Goal: Communication & Community: Answer question/provide support

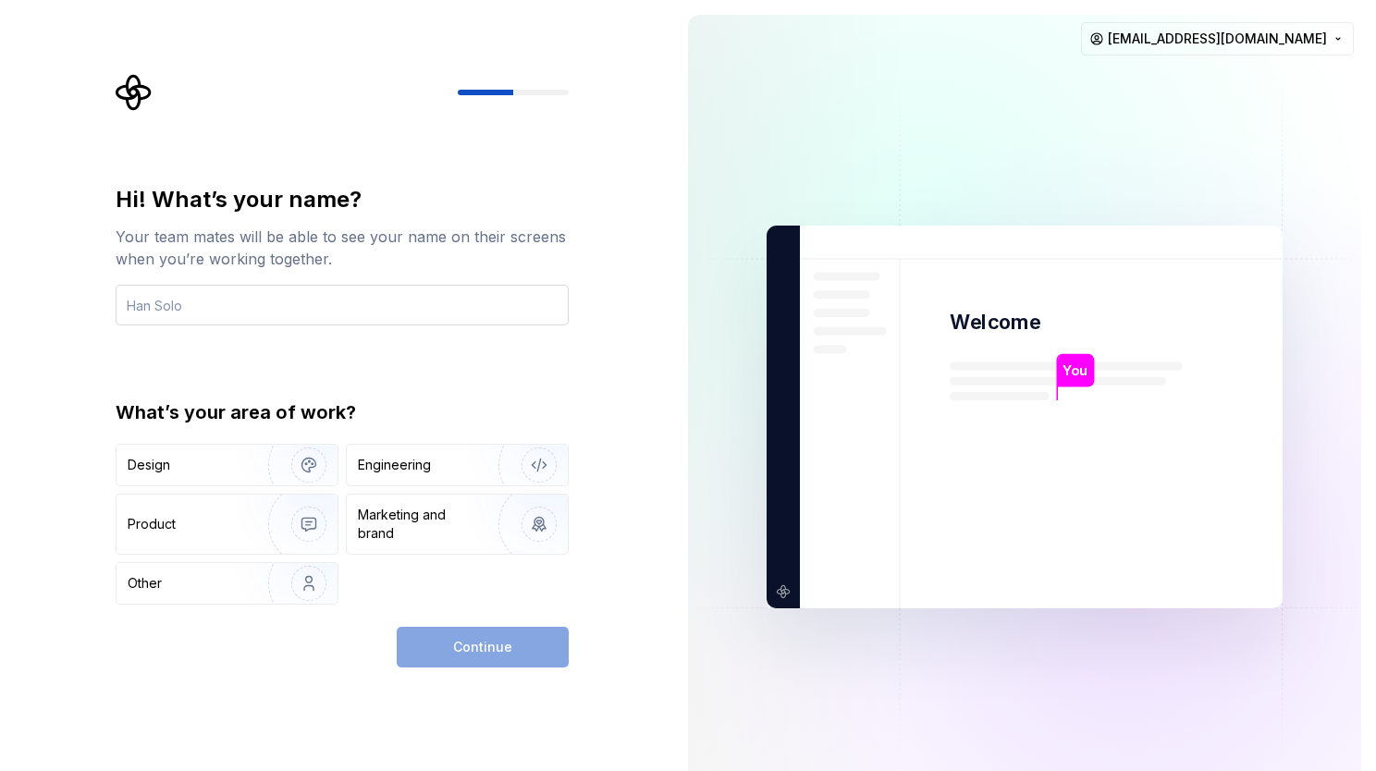
click at [277, 316] on input "text" at bounding box center [342, 305] width 453 height 41
click at [130, 305] on input "sandeep" at bounding box center [342, 305] width 453 height 41
type input "Sandeep"
click at [481, 648] on div "Continue" at bounding box center [483, 647] width 172 height 41
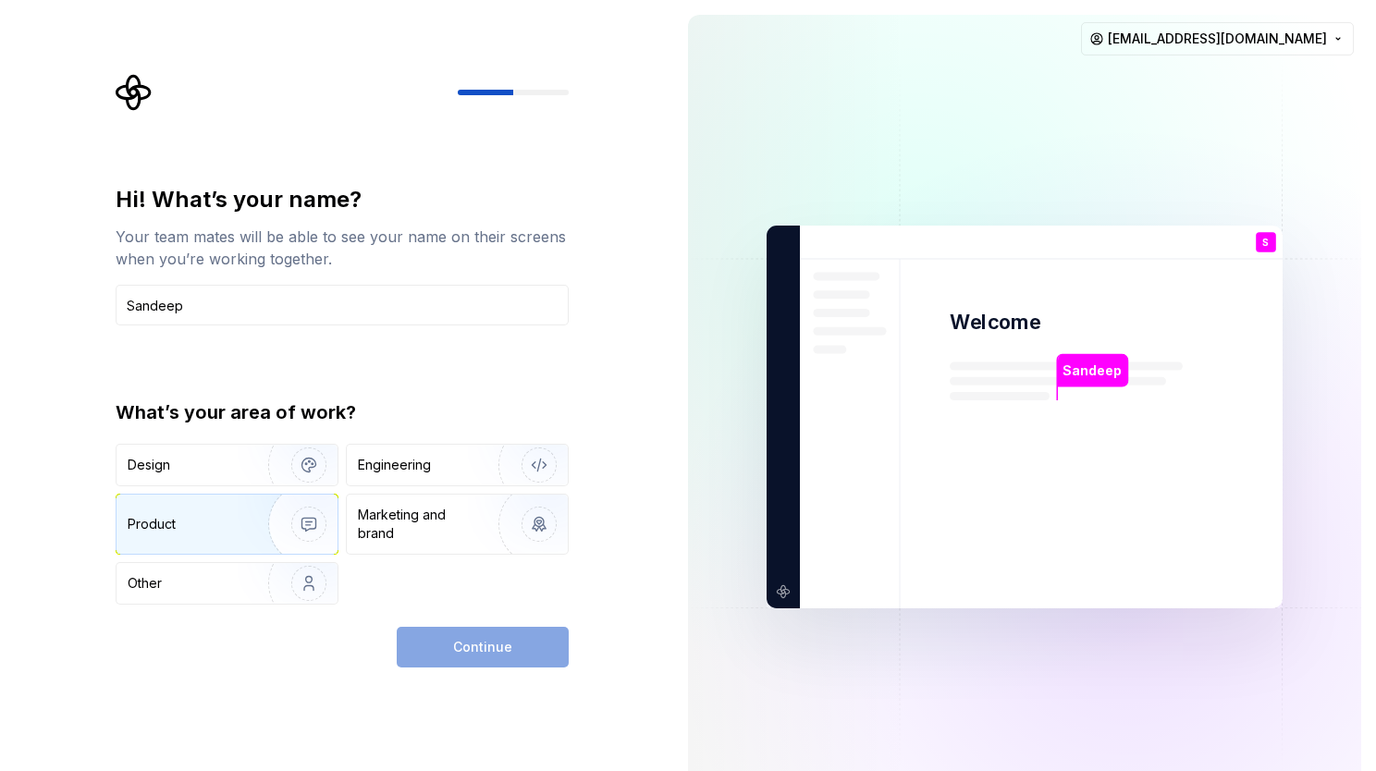
click at [220, 510] on div "Product" at bounding box center [227, 524] width 221 height 59
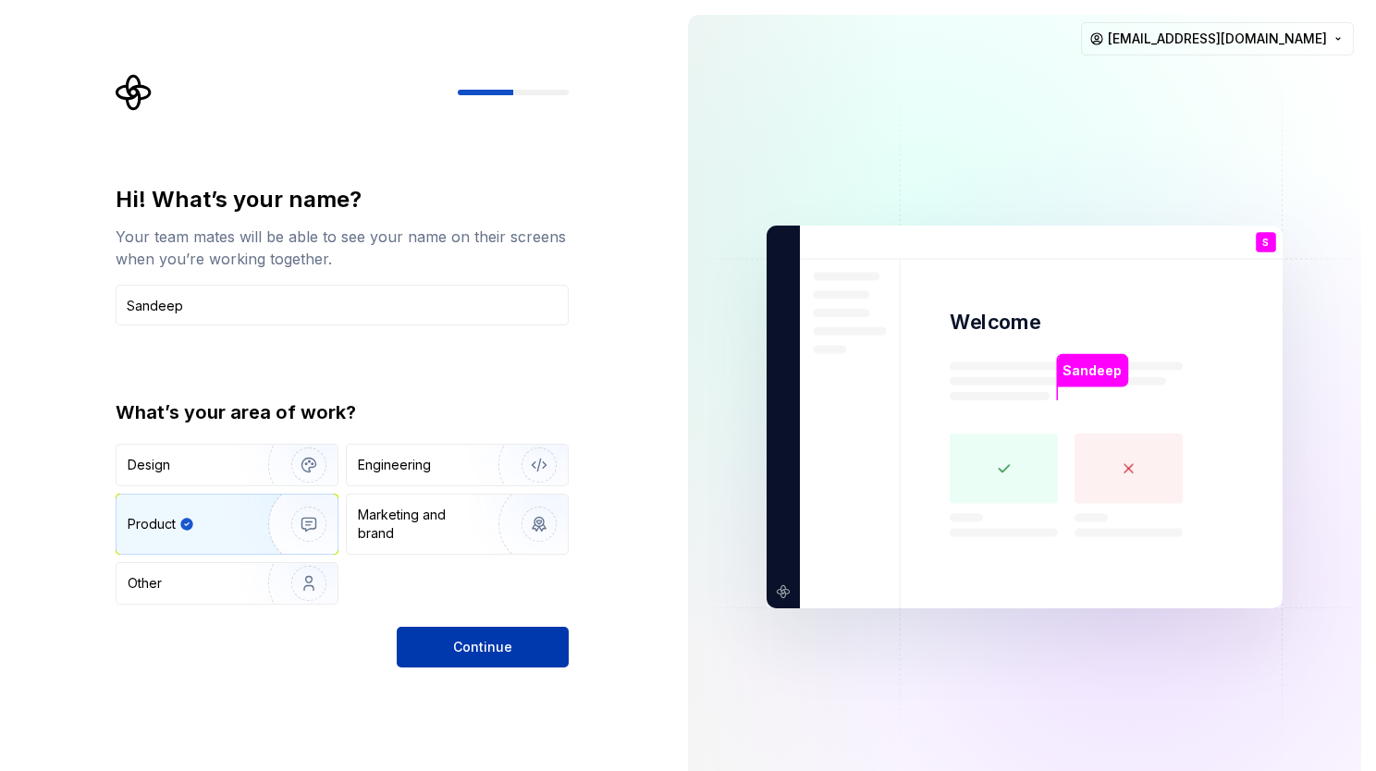
click at [475, 659] on button "Continue" at bounding box center [483, 647] width 172 height 41
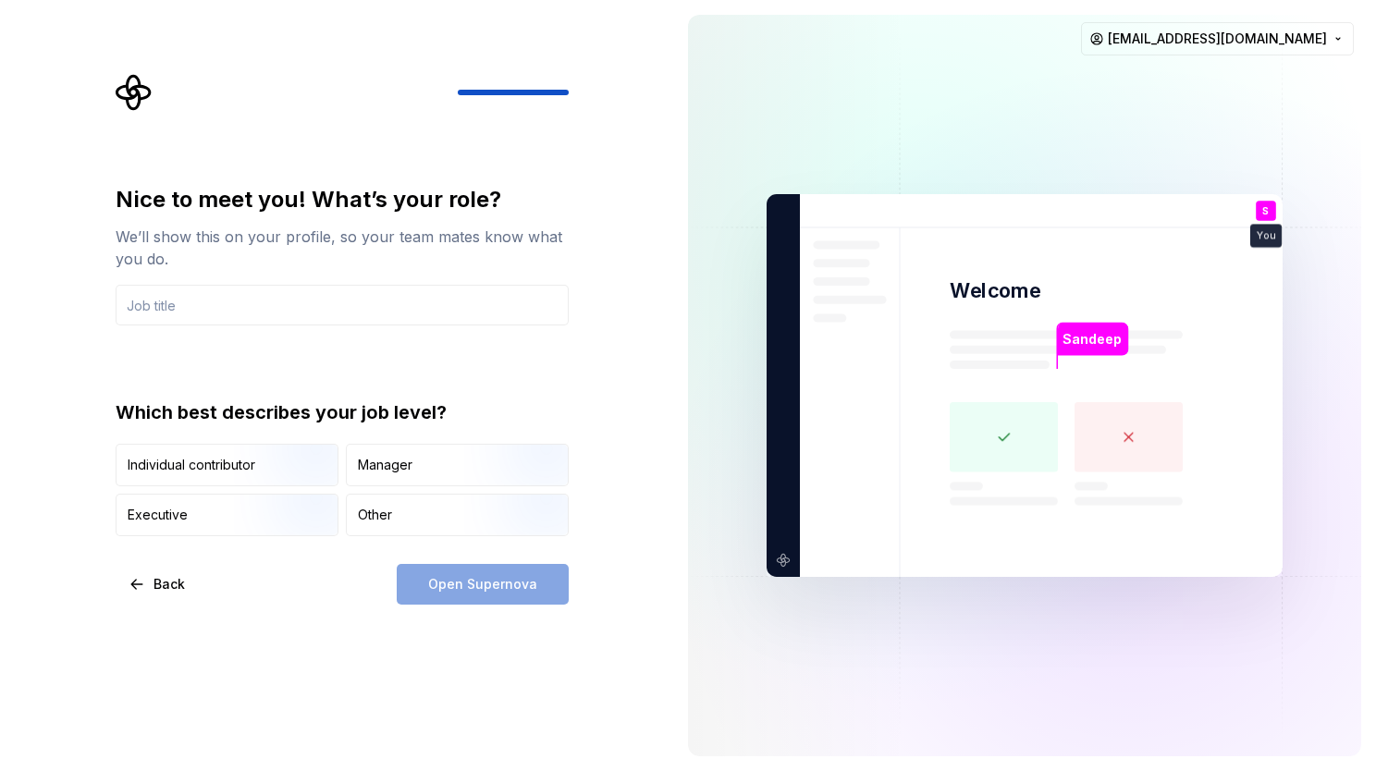
click at [497, 591] on div "Open Supernova" at bounding box center [483, 584] width 172 height 41
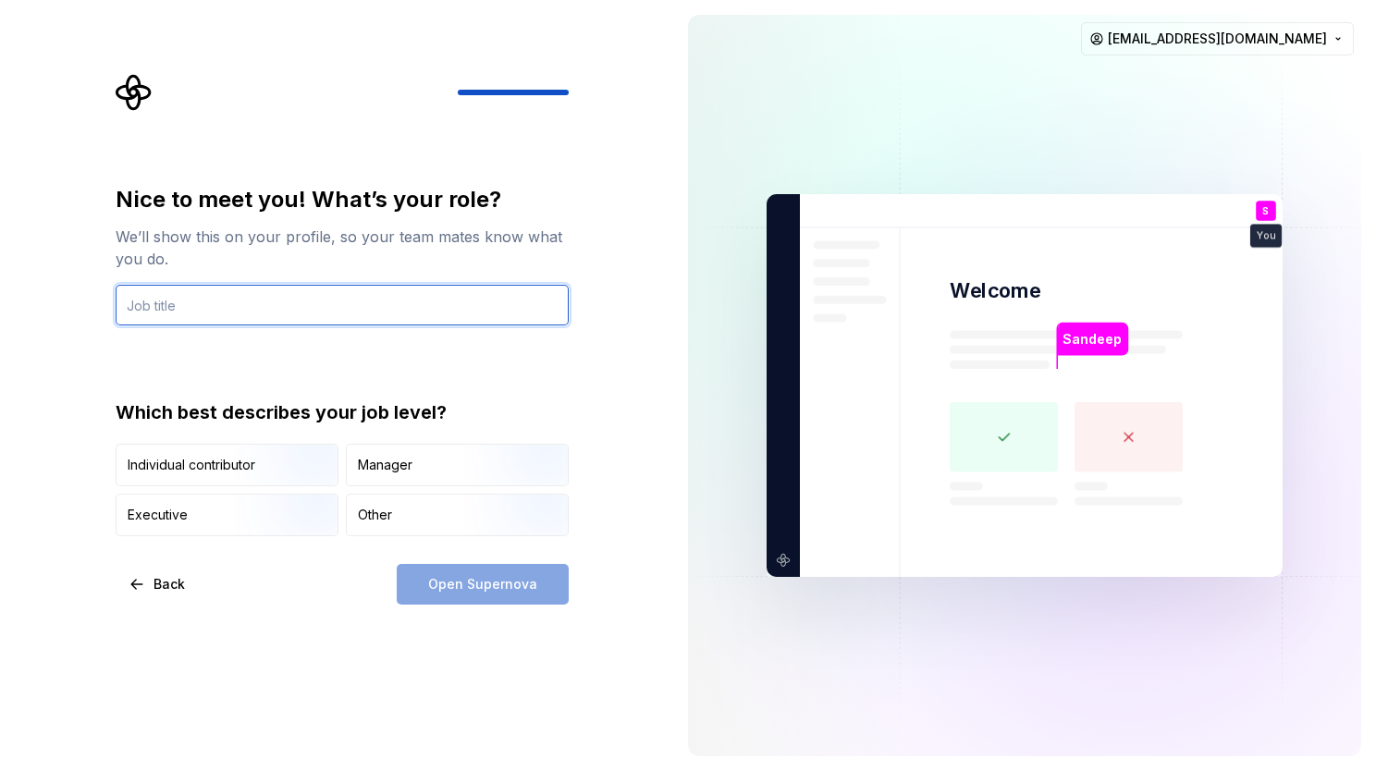
click at [237, 308] on input "text" at bounding box center [342, 305] width 453 height 41
type input "UI"
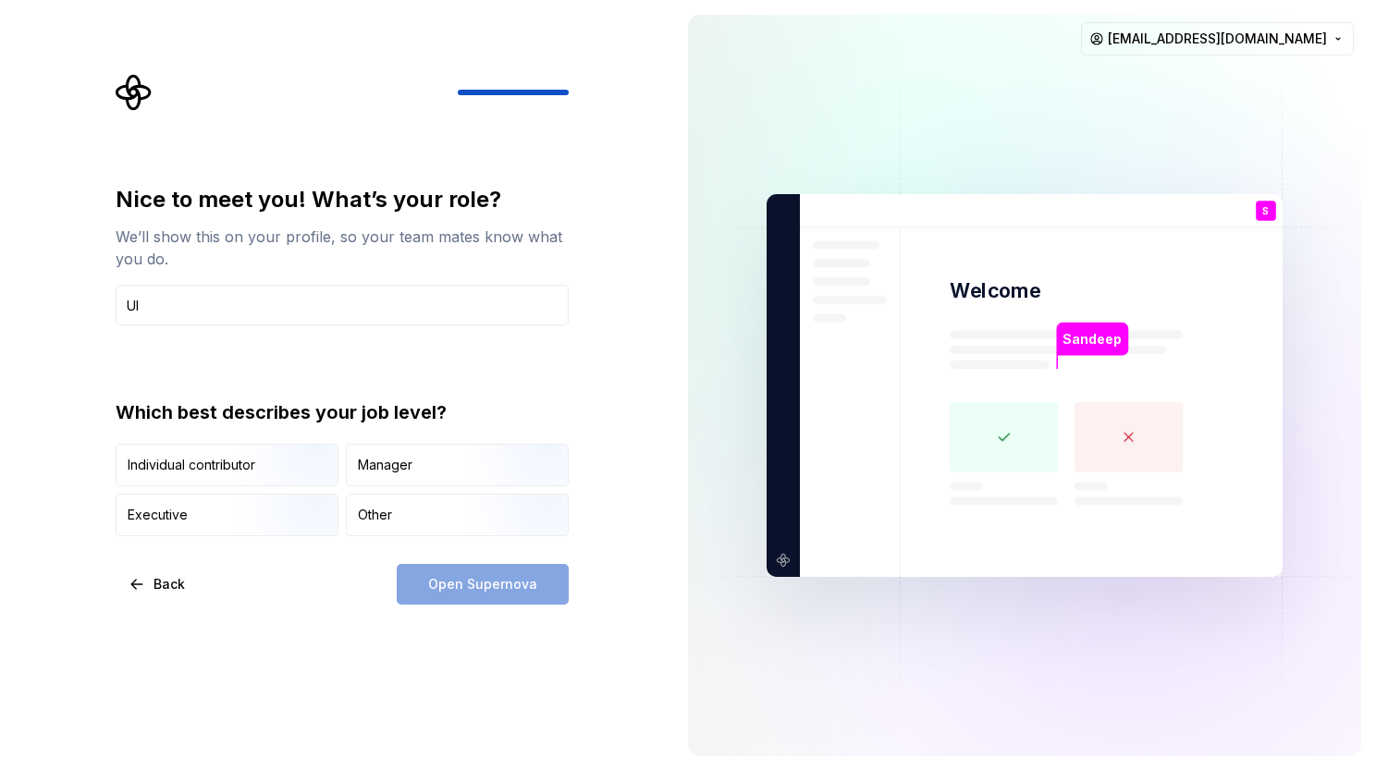
click at [491, 593] on div "Open Supernova" at bounding box center [483, 584] width 172 height 41
click at [218, 472] on div "Individual contributor" at bounding box center [192, 465] width 128 height 19
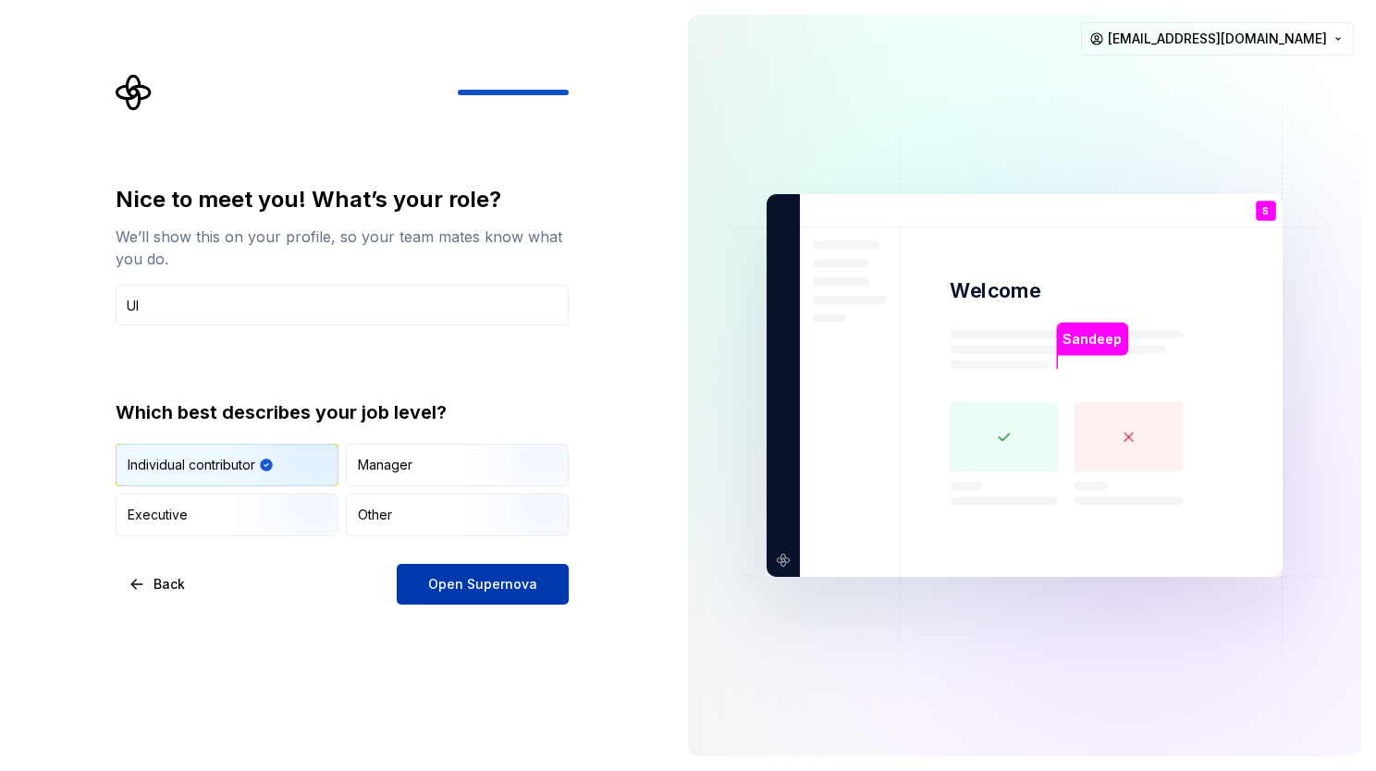
click at [473, 584] on span "Open Supernova" at bounding box center [482, 584] width 109 height 19
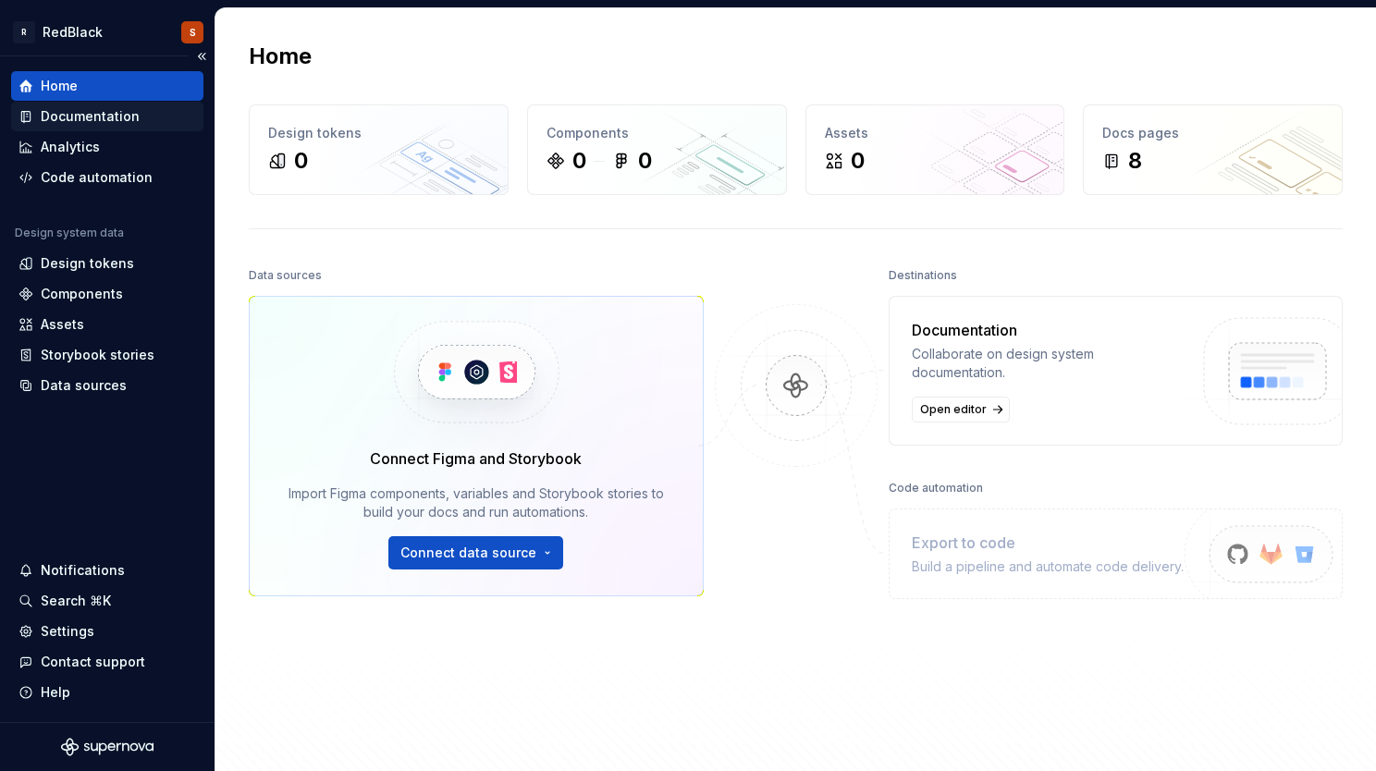
click at [108, 110] on div "Documentation" at bounding box center [90, 116] width 99 height 19
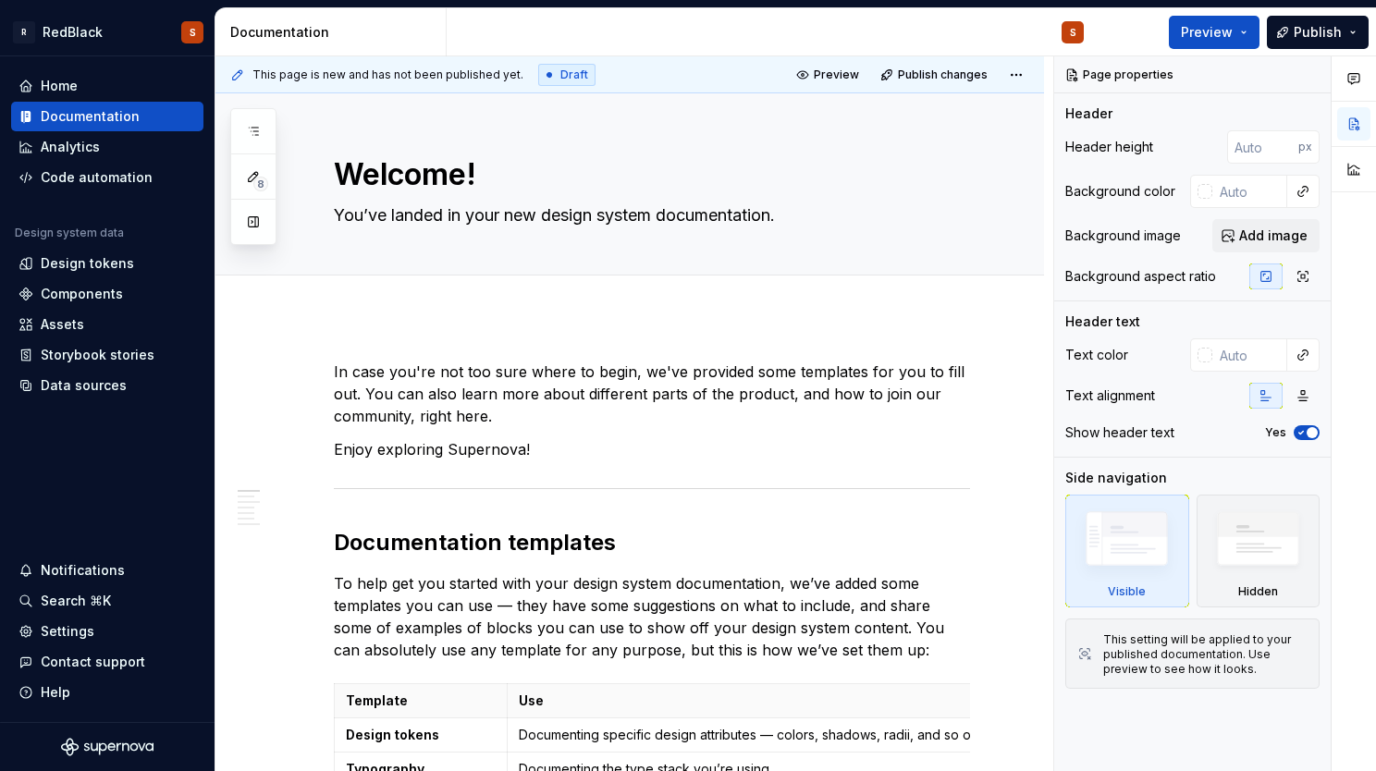
type textarea "*"
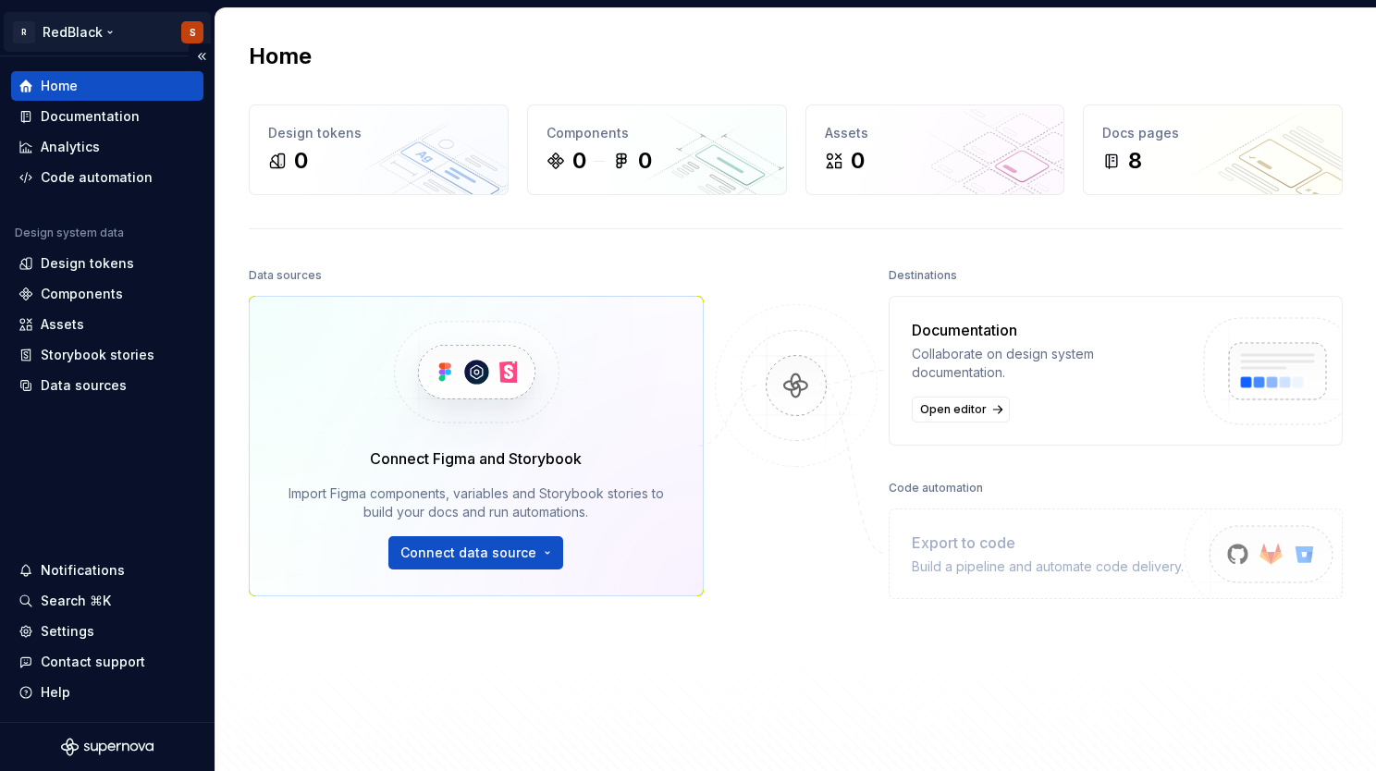
click at [105, 32] on html "R RedBlack S Home Documentation Analytics Code automation Design system data De…" at bounding box center [688, 385] width 1376 height 771
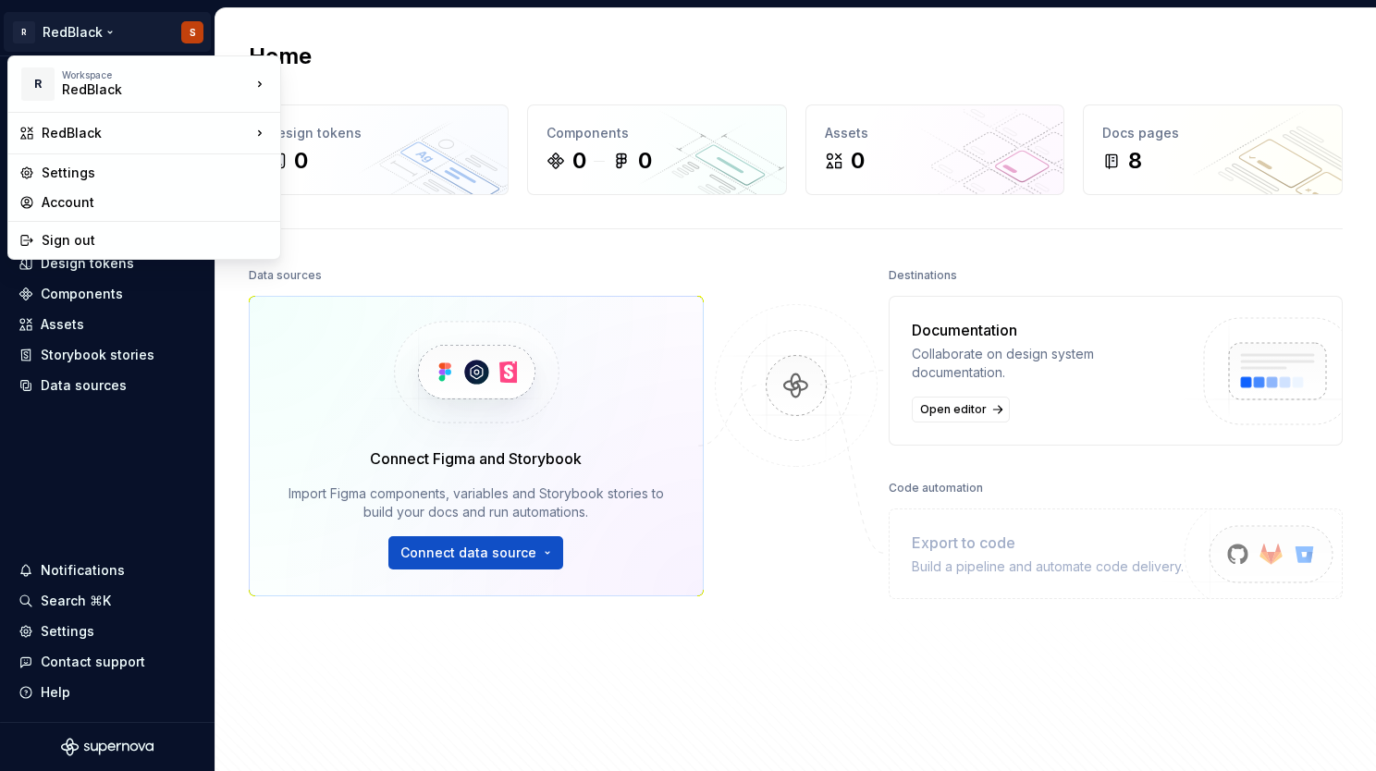
click at [311, 7] on html "R RedBlack S Home Documentation Analytics Code automation Design system data De…" at bounding box center [688, 385] width 1376 height 771
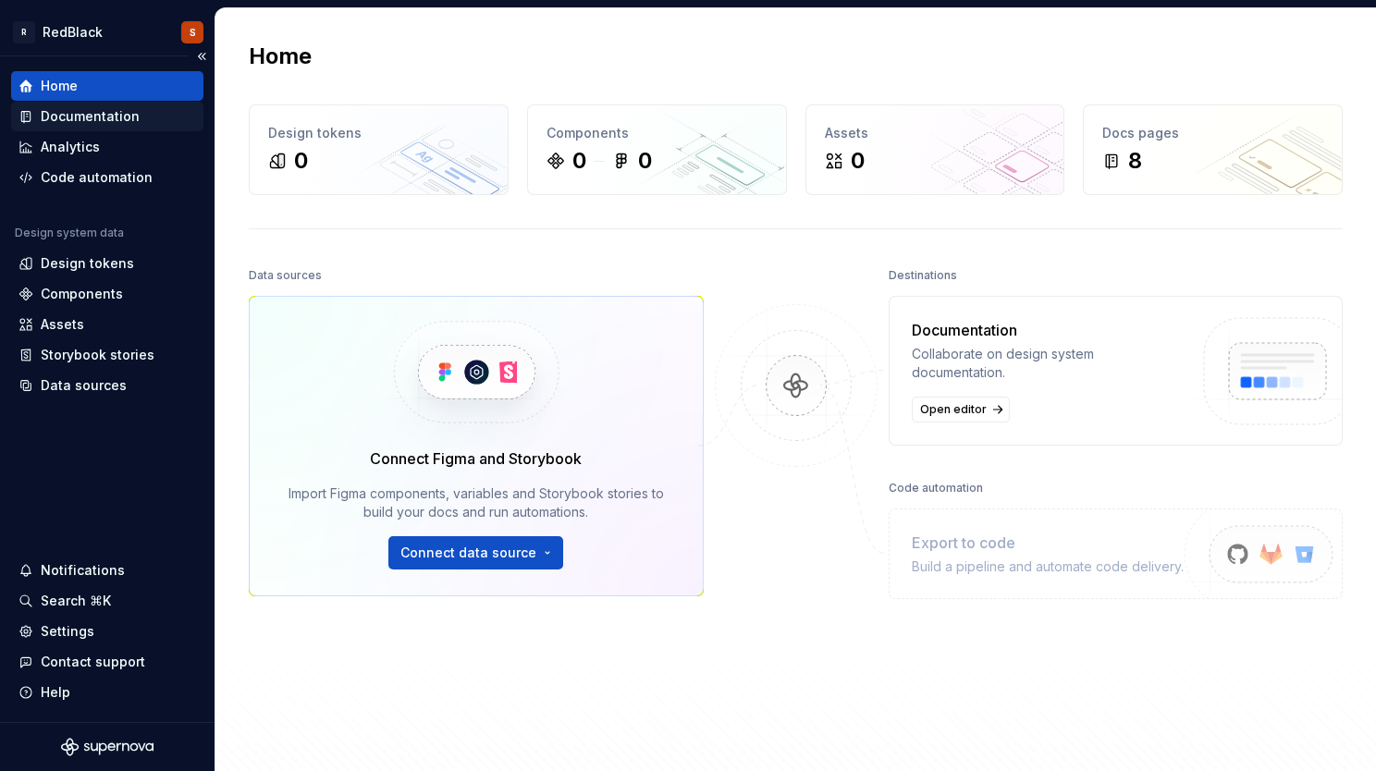
click at [87, 123] on div "Documentation" at bounding box center [90, 116] width 99 height 19
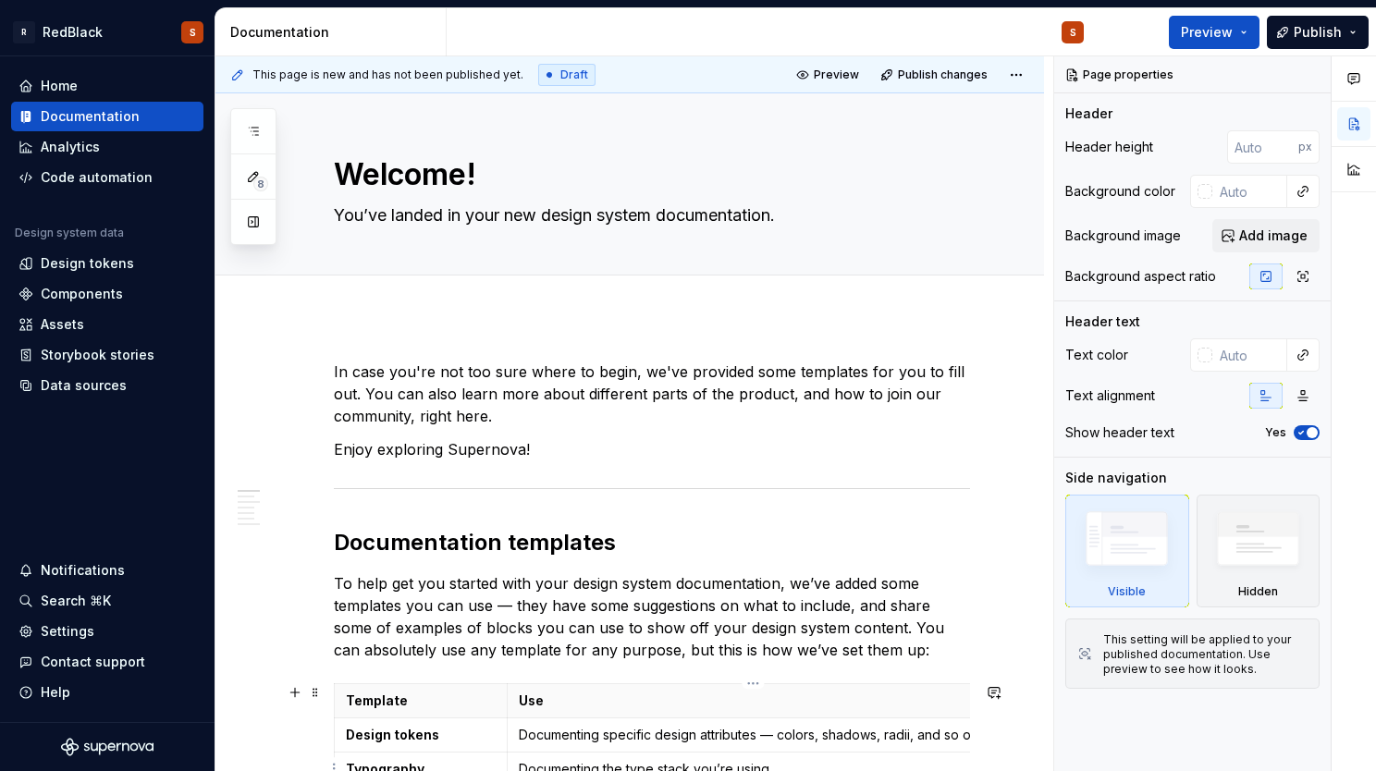
type textarea "*"
